Goal: Navigation & Orientation: Find specific page/section

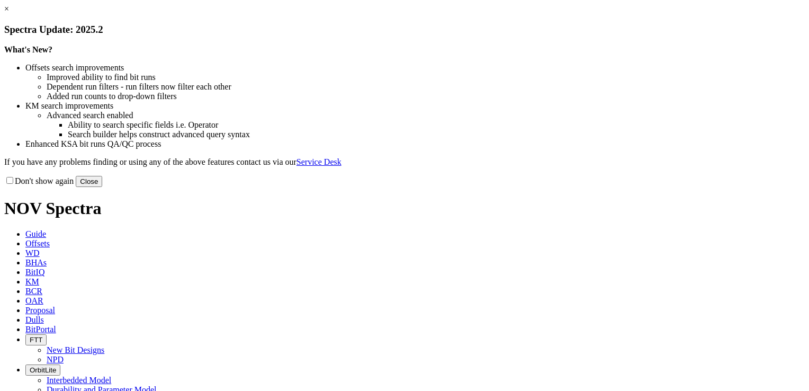
click at [13, 184] on input "Don't show again" at bounding box center [9, 180] width 7 height 7
checkbox input "true"
click at [102, 187] on button "Close" at bounding box center [89, 181] width 26 height 11
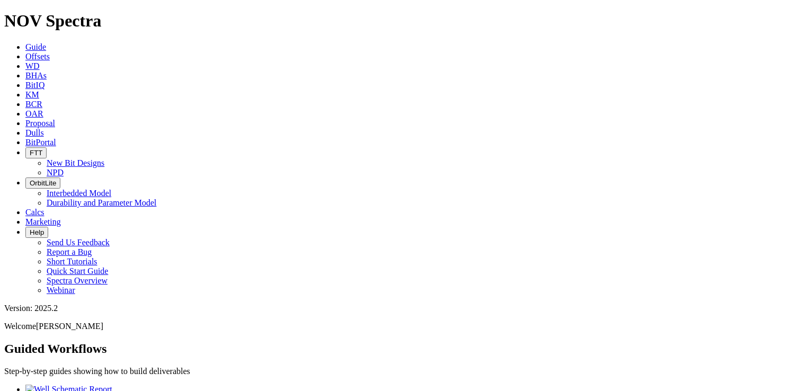
click at [42, 149] on span "FTT" at bounding box center [36, 153] width 13 height 8
click at [64, 168] on link "NPD" at bounding box center [55, 172] width 17 height 9
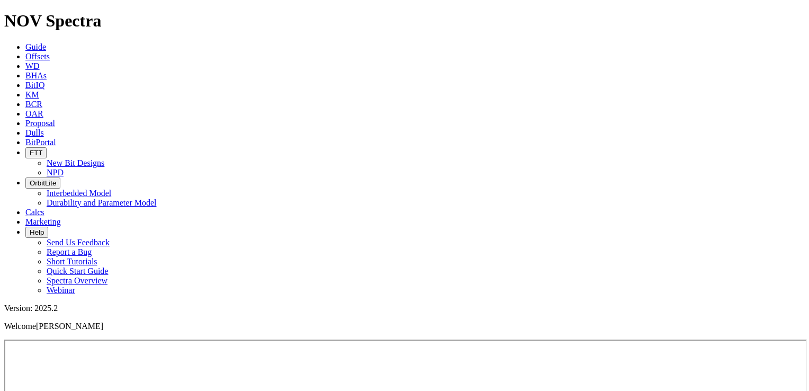
click at [55, 119] on span "Proposal" at bounding box center [40, 123] width 30 height 9
click at [44, 128] on span "Dulls" at bounding box center [34, 132] width 19 height 9
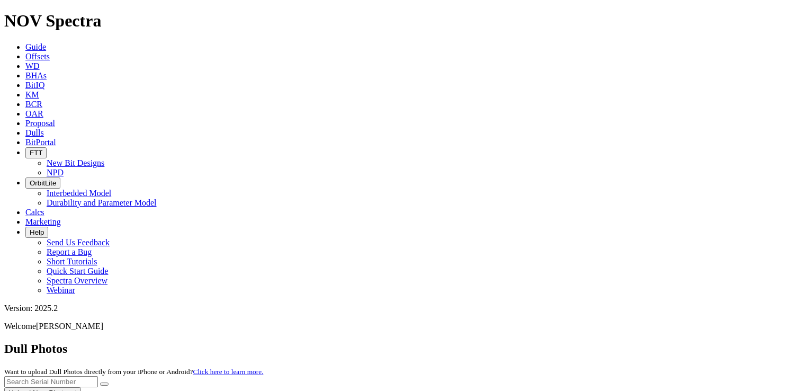
scroll to position [8380, 0]
click at [30, 149] on icon "button" at bounding box center [30, 153] width 0 height 8
click at [104, 158] on link "New Bit Designs" at bounding box center [76, 162] width 58 height 9
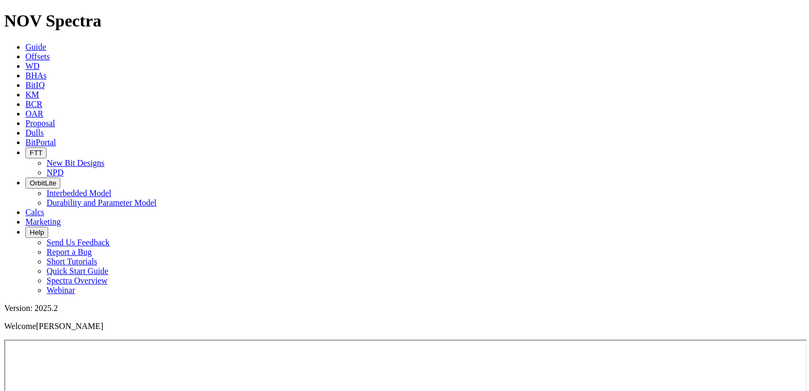
click at [30, 149] on icon "button" at bounding box center [30, 153] width 0 height 8
click at [64, 168] on link "NPD" at bounding box center [55, 172] width 17 height 9
click at [44, 208] on span "Calcs" at bounding box center [34, 212] width 19 height 9
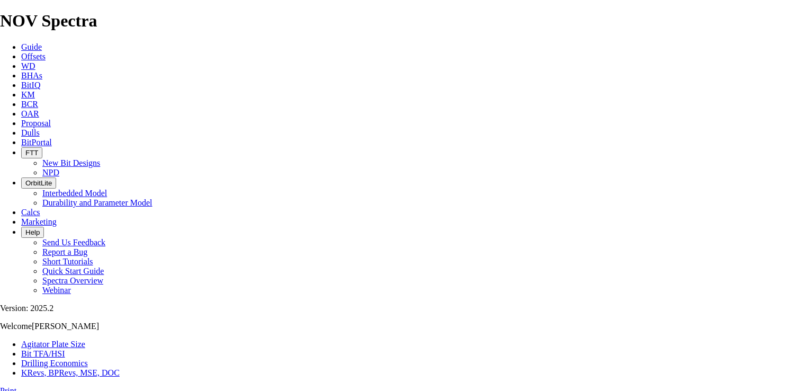
click at [52, 179] on span "OrbitLite" at bounding box center [38, 183] width 26 height 8
click at [38, 149] on span "FTT" at bounding box center [31, 153] width 13 height 8
click at [52, 138] on span "BitPortal" at bounding box center [36, 142] width 31 height 9
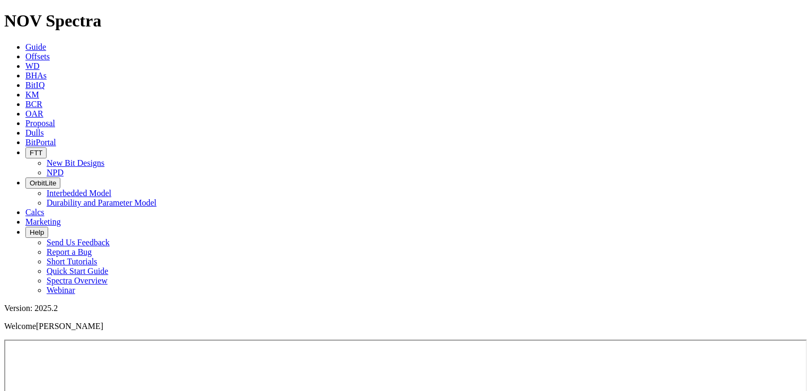
click at [47, 71] on span "BHAs" at bounding box center [35, 75] width 21 height 9
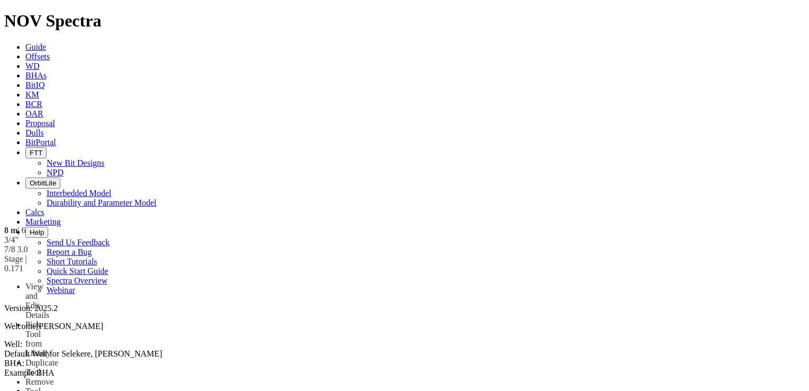
drag, startPoint x: 320, startPoint y: 310, endPoint x: 526, endPoint y: 250, distance: 213.9
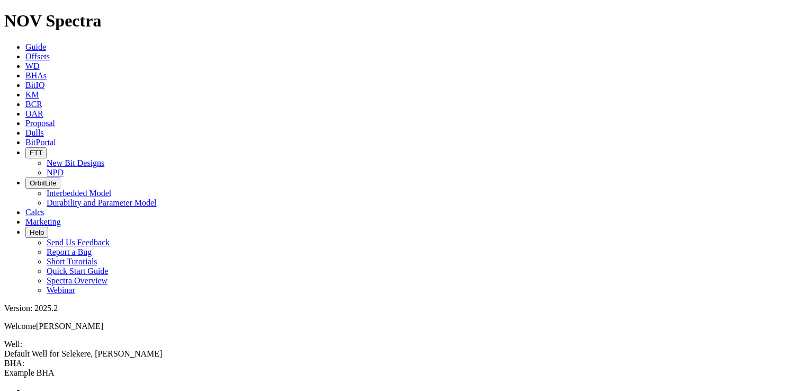
click at [30, 149] on icon "button" at bounding box center [30, 153] width 0 height 8
click at [104, 158] on link "New Bit Designs" at bounding box center [76, 162] width 58 height 9
click at [44, 128] on span "Dulls" at bounding box center [34, 132] width 19 height 9
